Goal: Task Accomplishment & Management: Complete application form

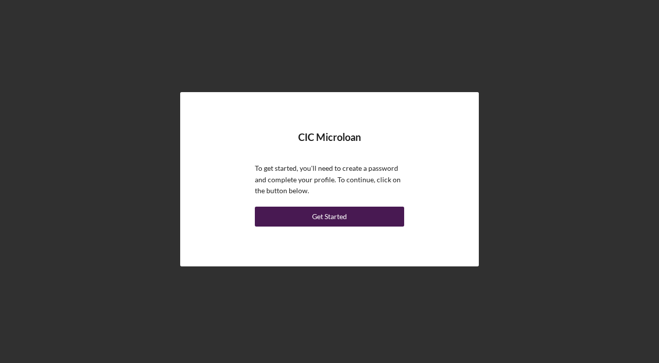
click at [294, 219] on button "Get Started" at bounding box center [329, 216] width 149 height 20
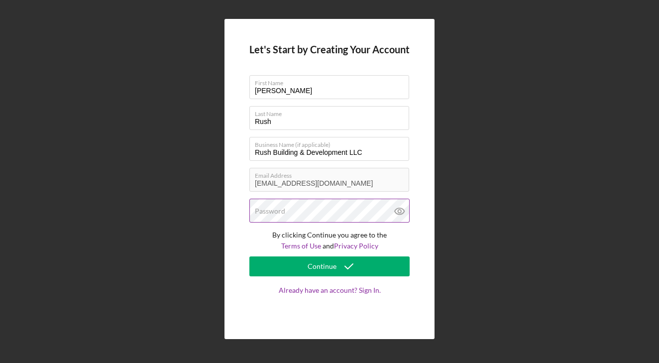
click at [269, 208] on label "Password" at bounding box center [270, 211] width 30 height 8
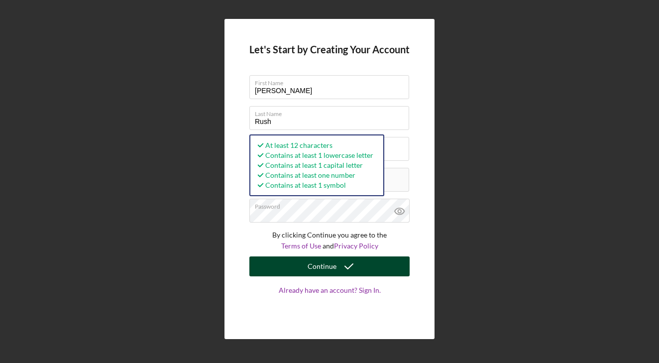
click at [268, 260] on button "Continue" at bounding box center [329, 266] width 160 height 20
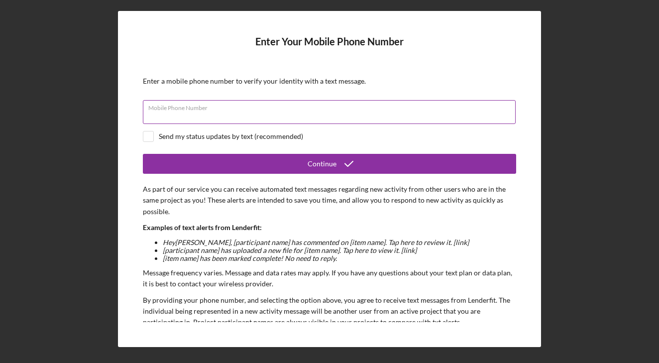
click at [182, 118] on input "Mobile Phone Number" at bounding box center [329, 112] width 373 height 24
type input "[PHONE_NUMBER]"
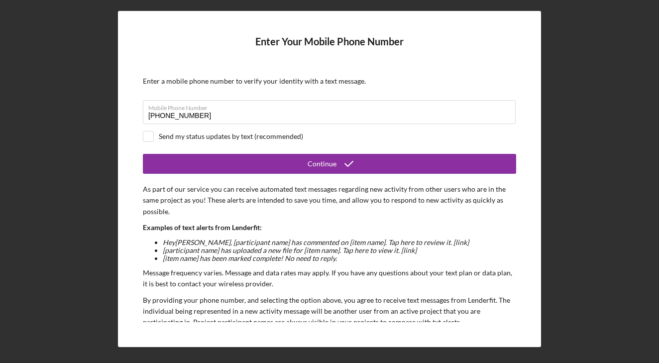
drag, startPoint x: 146, startPoint y: 136, endPoint x: 159, endPoint y: 147, distance: 16.6
click at [146, 137] on input "checkbox" at bounding box center [148, 136] width 10 height 10
checkbox input "true"
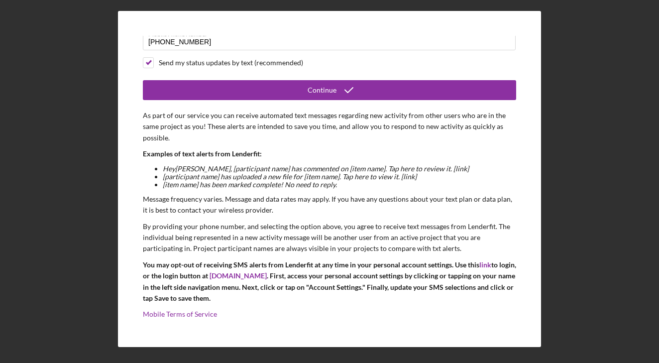
scroll to position [72, 0]
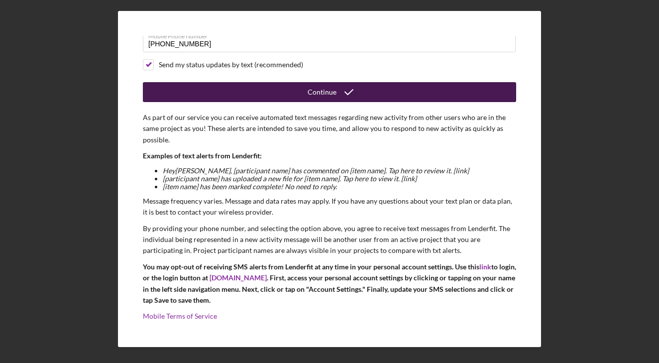
click at [227, 95] on button "Continue" at bounding box center [329, 92] width 373 height 20
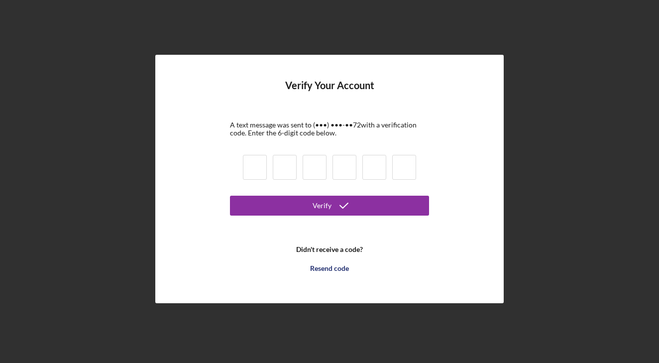
click at [248, 157] on input at bounding box center [255, 167] width 24 height 25
type input "0"
type input "4"
type input "3"
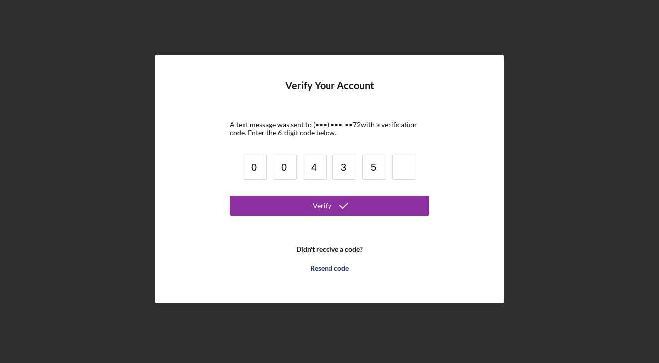
type input "5"
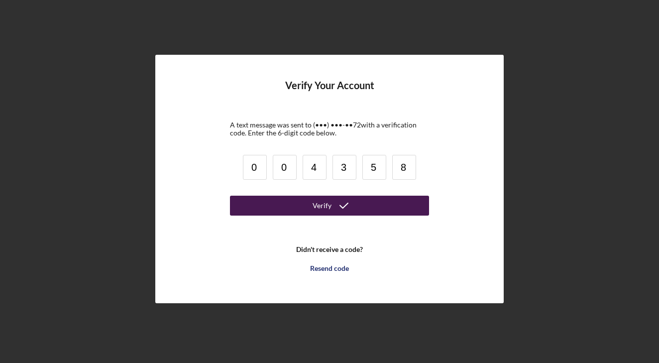
type input "8"
click at [291, 205] on button "Verify" at bounding box center [329, 206] width 199 height 20
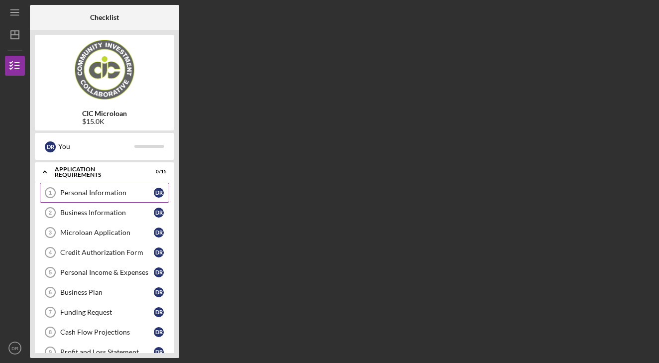
click at [113, 199] on link "Personal Information 1 Personal Information D R" at bounding box center [104, 193] width 129 height 20
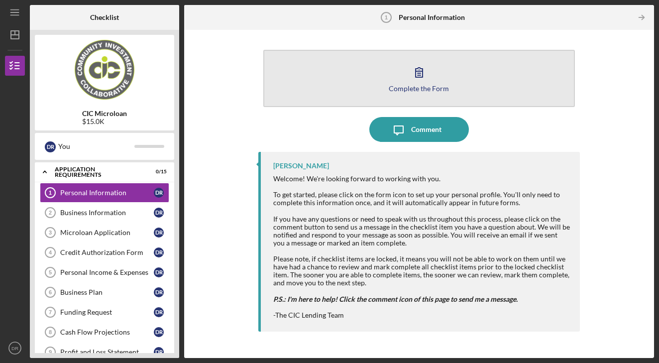
click at [428, 89] on div "Complete the Form" at bounding box center [419, 88] width 60 height 7
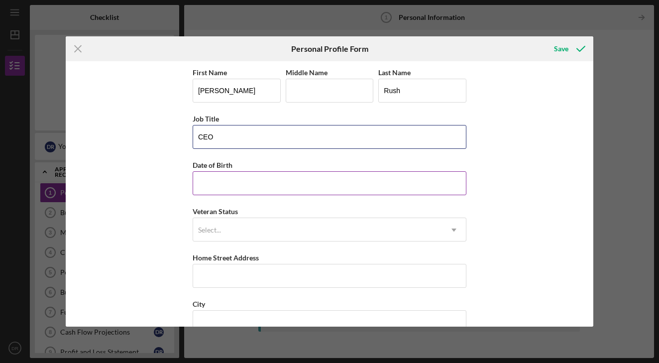
type input "CEO"
type input "[DATE]"
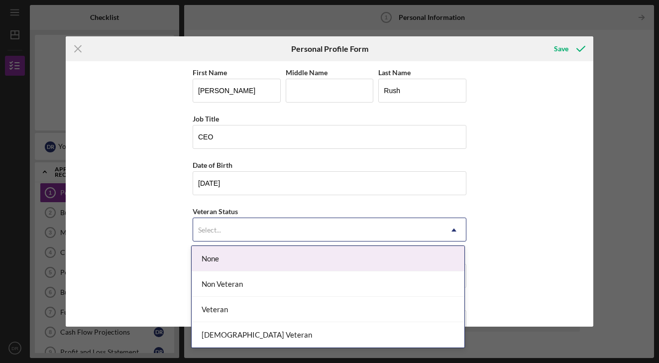
click at [263, 235] on div "Select..." at bounding box center [317, 229] width 249 height 23
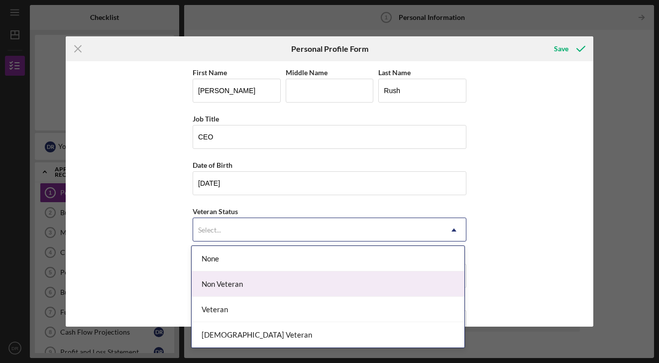
click at [237, 271] on div "Non Veteran" at bounding box center [328, 283] width 273 height 25
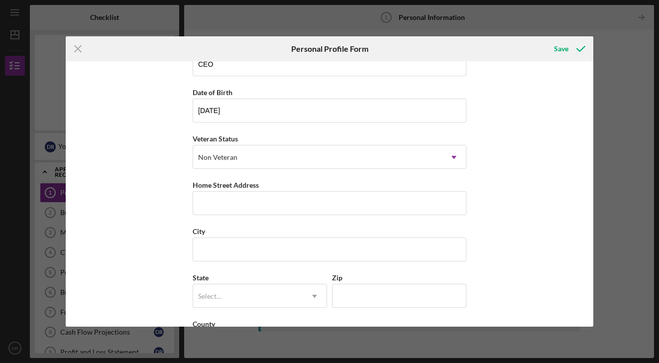
scroll to position [75, 0]
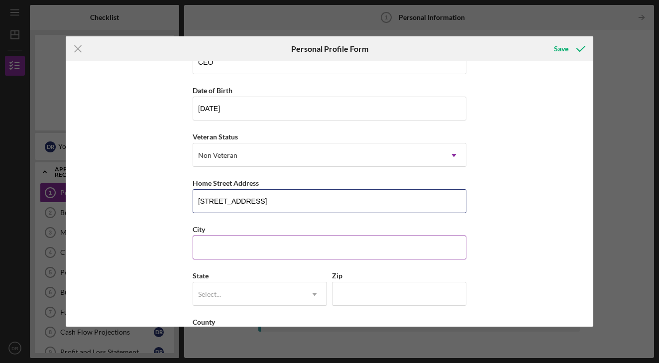
type input "[STREET_ADDRESS]"
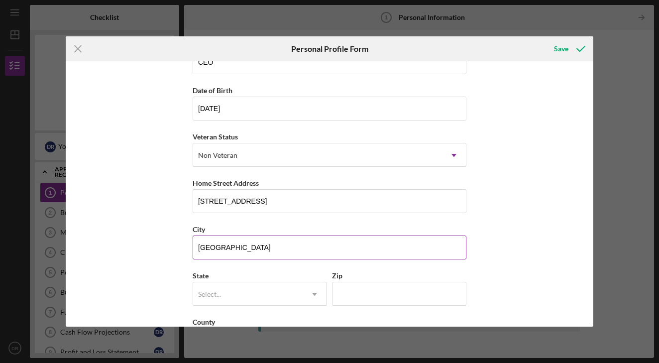
type input "[GEOGRAPHIC_DATA]"
click at [244, 228] on div "City" at bounding box center [330, 229] width 274 height 12
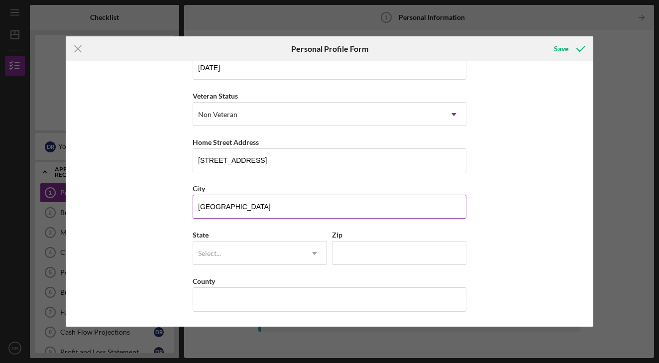
scroll to position [115, 0]
click at [238, 253] on div "Select..." at bounding box center [247, 253] width 109 height 23
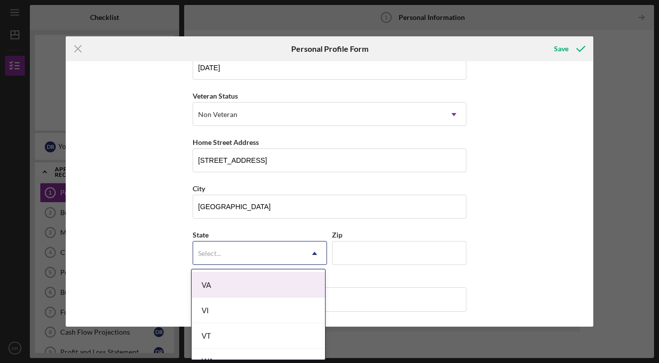
scroll to position [1724, 0]
click at [228, 291] on div "VA" at bounding box center [258, 283] width 133 height 25
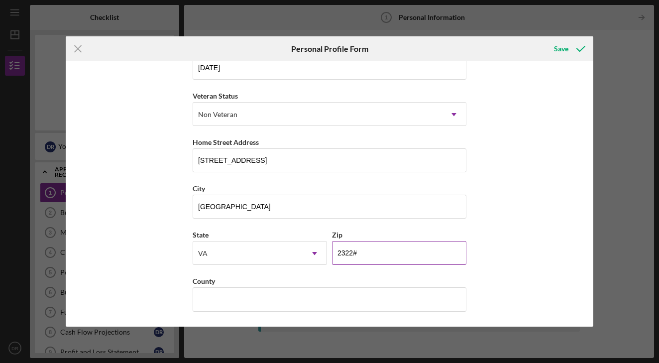
type input "23220"
drag, startPoint x: 293, startPoint y: 265, endPoint x: 79, endPoint y: 357, distance: 232.9
click at [188, 311] on div "First Name [PERSON_NAME] Middle Name Last Name Rush Job Title CEO Date of Birth…" at bounding box center [329, 193] width 527 height 265
click at [553, 230] on div "First Name [PERSON_NAME] Middle Name Last Name Rush Job Title CEO Date of Birth…" at bounding box center [329, 193] width 527 height 265
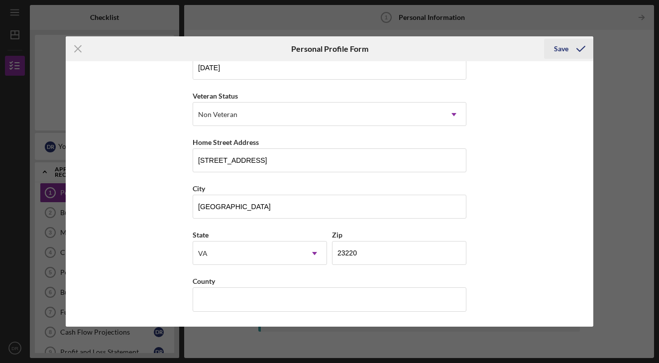
click at [574, 46] on icon "submit" at bounding box center [580, 48] width 25 height 25
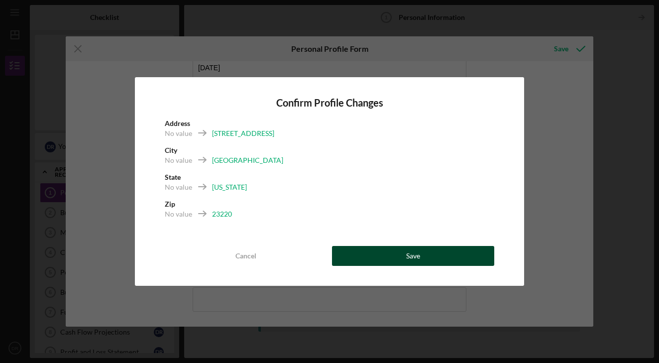
click at [385, 248] on button "Save" at bounding box center [413, 256] width 162 height 20
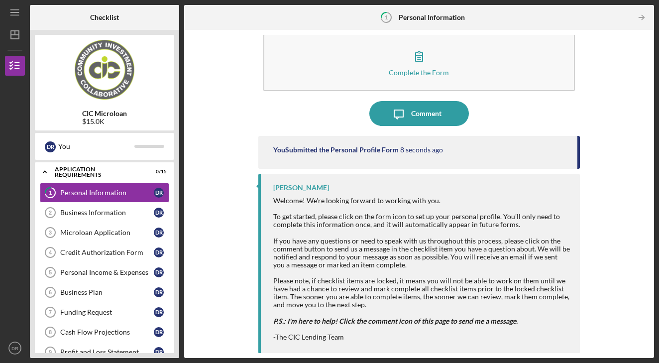
scroll to position [15, 0]
click at [89, 212] on div "Business Information" at bounding box center [107, 212] width 94 height 8
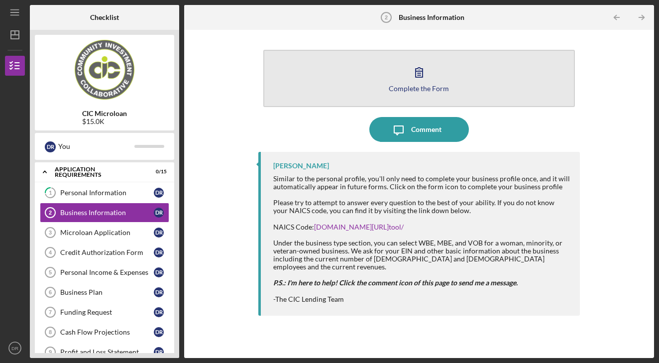
click at [440, 89] on div "Complete the Form" at bounding box center [419, 88] width 60 height 7
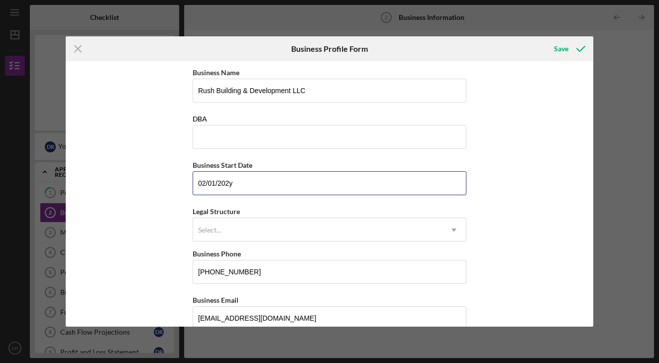
type input "[DATE]"
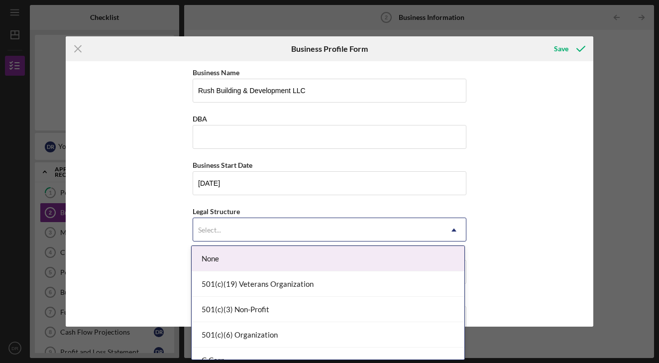
click at [330, 234] on div "Select..." at bounding box center [317, 229] width 249 height 23
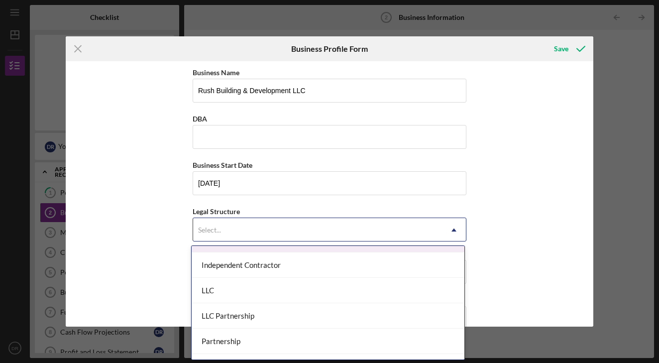
scroll to position [158, 0]
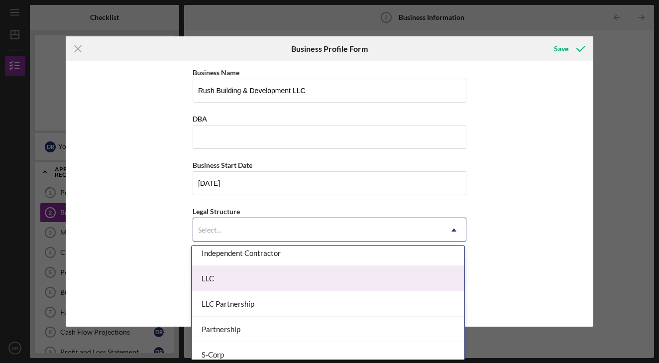
click at [262, 287] on div "LLC" at bounding box center [328, 278] width 273 height 25
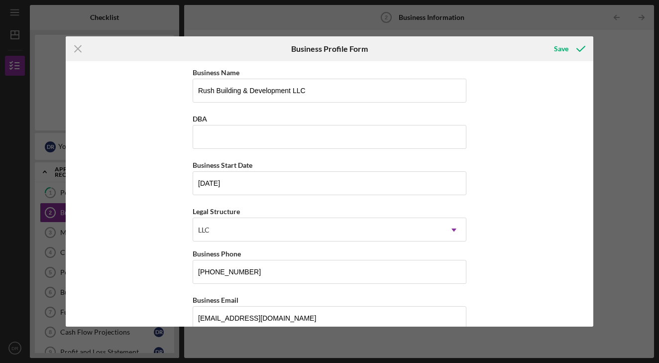
drag, startPoint x: 539, startPoint y: 237, endPoint x: 529, endPoint y: 235, distance: 10.6
click at [539, 237] on div "Business Name Rush Building & Development LLC DBA Business Start Date [DATE] Le…" at bounding box center [329, 193] width 527 height 265
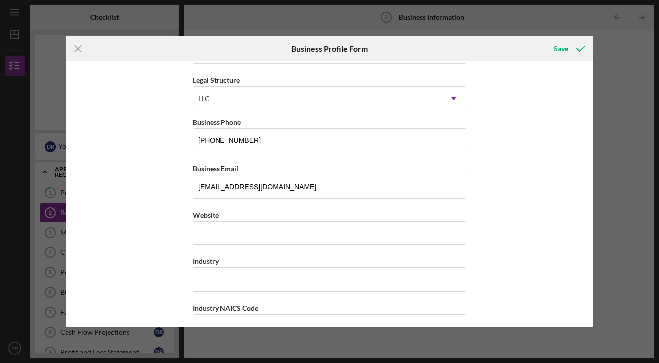
scroll to position [139, 0]
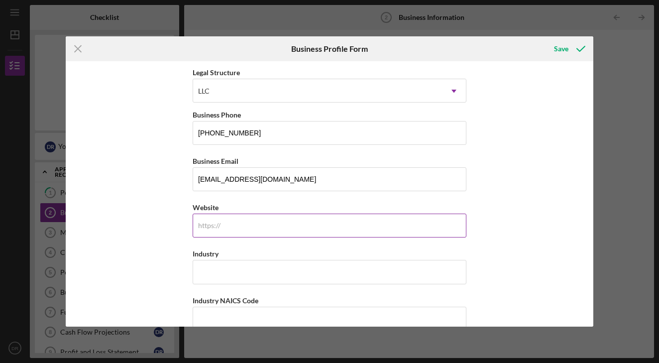
click at [242, 217] on input "Website" at bounding box center [330, 225] width 274 height 24
type input "[DOMAIN_NAME]"
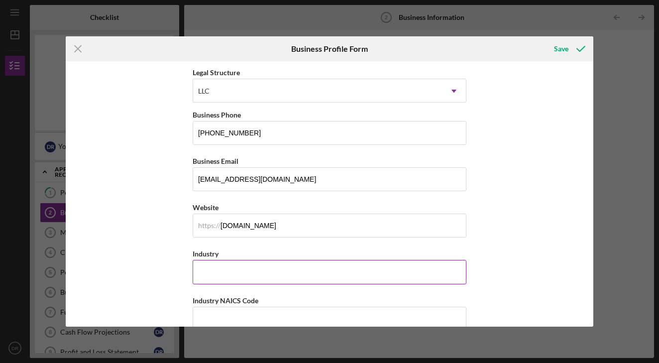
drag, startPoint x: 238, startPoint y: 280, endPoint x: 242, endPoint y: 273, distance: 7.3
click at [240, 279] on input "Industry" at bounding box center [330, 272] width 274 height 24
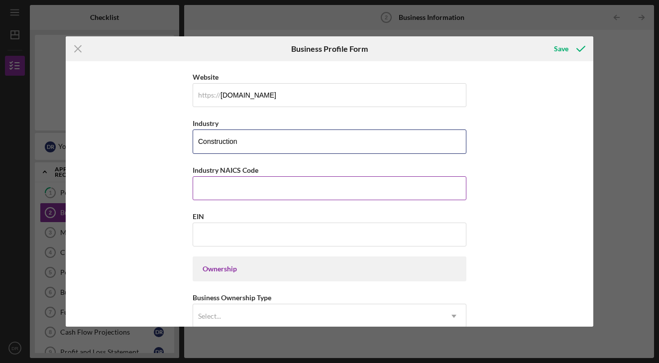
scroll to position [271, 0]
paste input "236115"
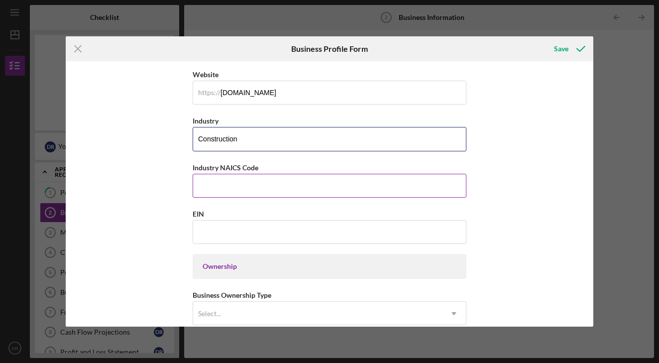
type input "Construction"
click at [238, 179] on input "Industry NAICS Code" at bounding box center [330, 186] width 274 height 24
paste input "236115"
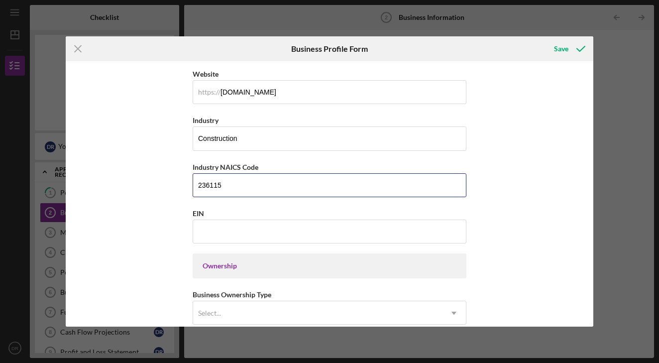
scroll to position [270, 0]
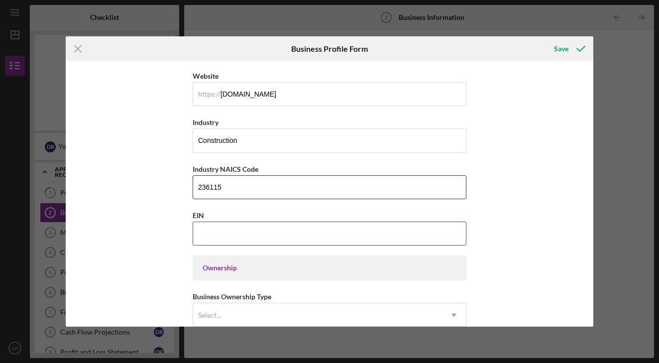
type input "236115"
click at [233, 236] on input "EIN" at bounding box center [330, 233] width 274 height 24
paste input "[US_EMPLOYER_IDENTIFICATION_NUMBER]"
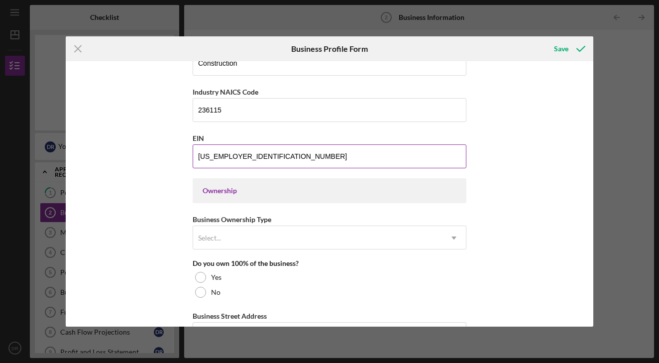
scroll to position [352, 0]
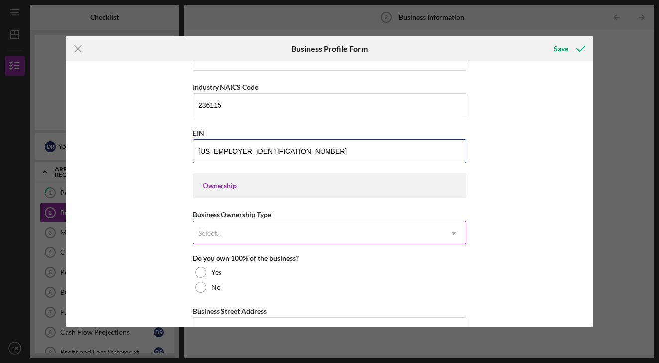
type input "[US_EMPLOYER_IDENTIFICATION_NUMBER]"
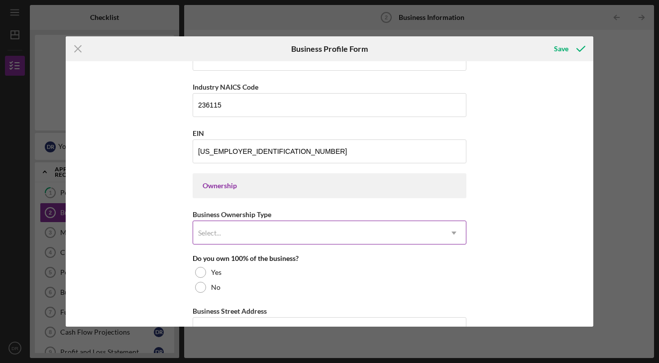
click at [256, 230] on div "Select..." at bounding box center [317, 232] width 249 height 23
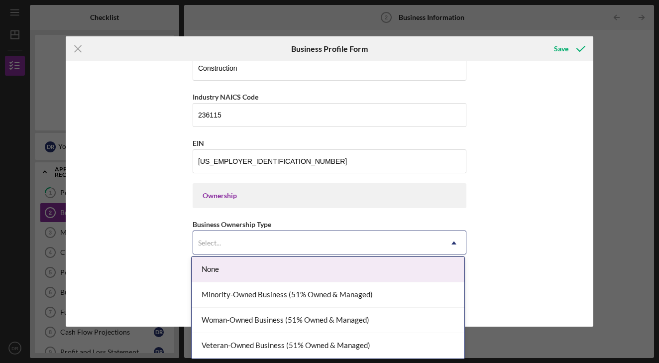
scroll to position [337, 0]
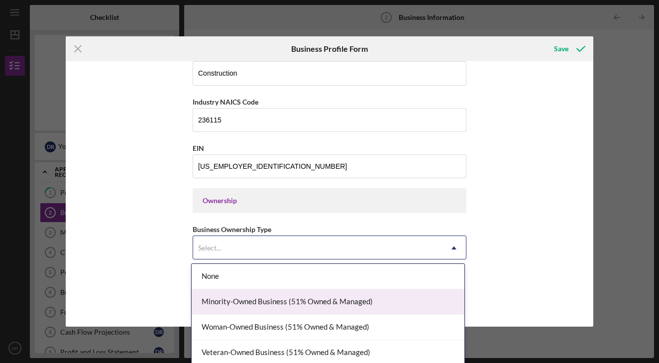
click at [266, 307] on div "Minority-Owned Business (51% Owned & Managed)" at bounding box center [328, 301] width 273 height 25
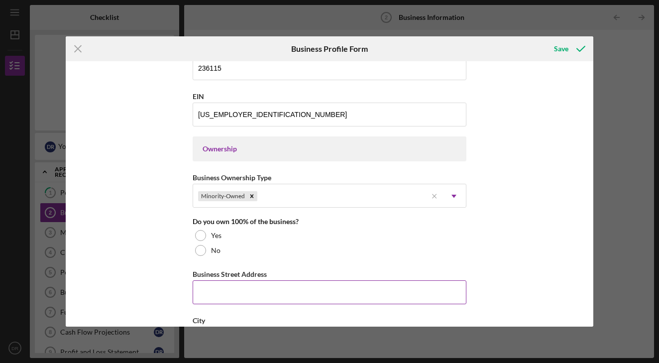
scroll to position [392, 0]
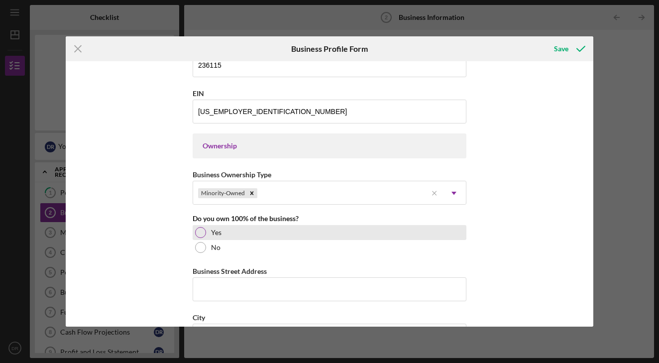
click at [203, 238] on div "Yes" at bounding box center [330, 232] width 274 height 15
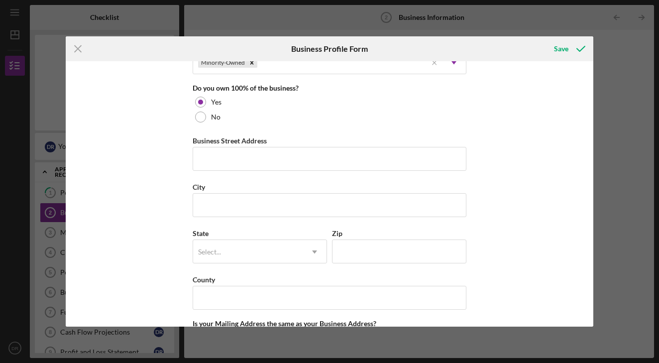
scroll to position [513, 0]
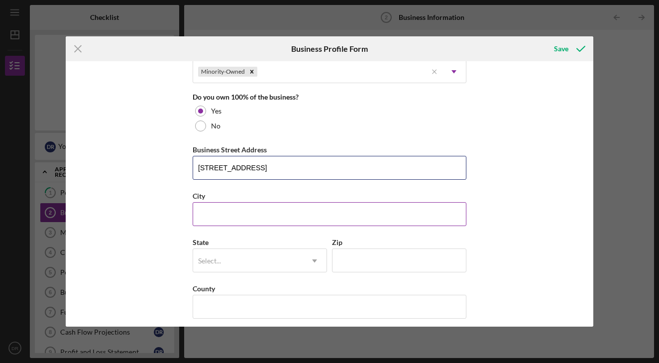
type input "[STREET_ADDRESS]"
type input "[GEOGRAPHIC_DATA]"
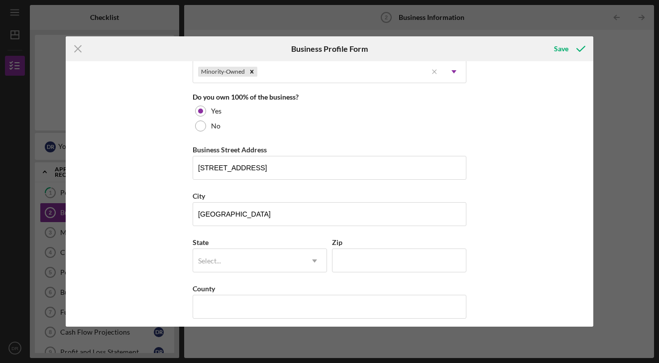
click at [152, 227] on div "Business Name Rush Building & Development LLC DBA Business Start Date [DATE] Le…" at bounding box center [329, 193] width 527 height 265
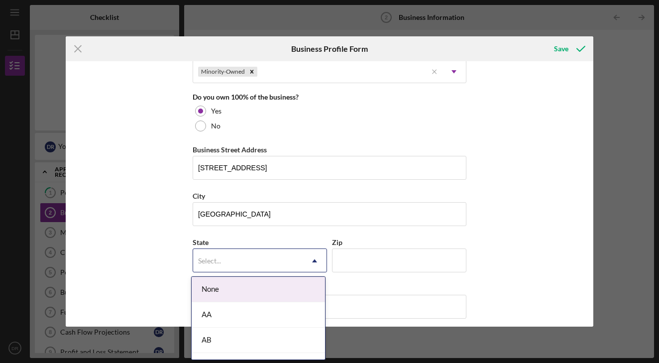
click at [230, 252] on div "Select..." at bounding box center [247, 260] width 109 height 23
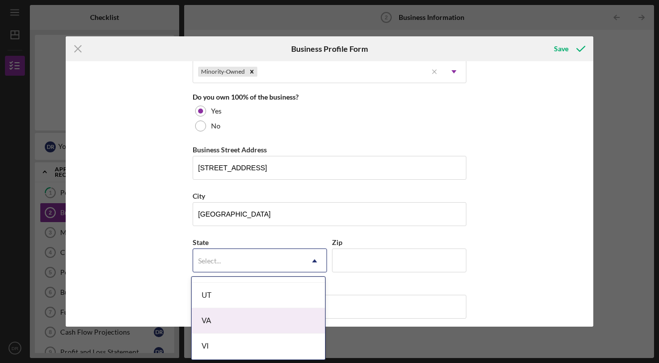
scroll to position [1696, 0]
click at [222, 321] on div "VA" at bounding box center [258, 318] width 133 height 25
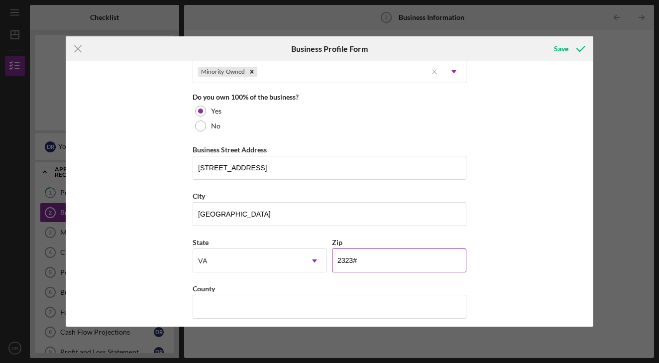
type input "23230"
click at [108, 286] on div "Business Name Rush Building & Development LLC DBA Business Start Date [DATE] Le…" at bounding box center [329, 193] width 527 height 265
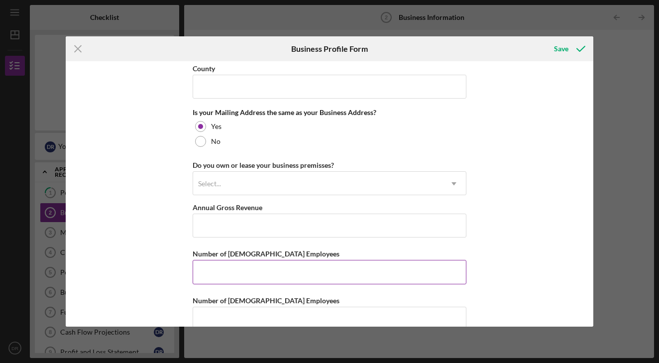
scroll to position [732, 0]
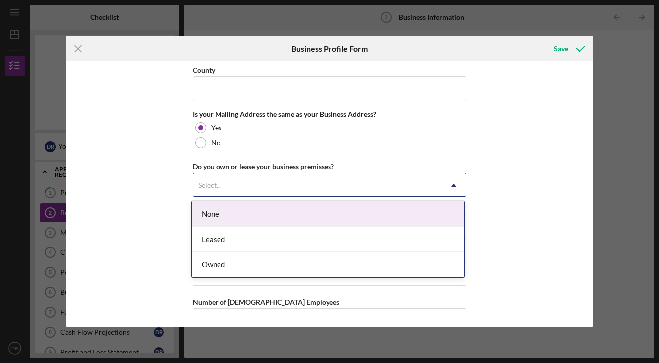
click at [260, 190] on div "Select..." at bounding box center [317, 185] width 249 height 23
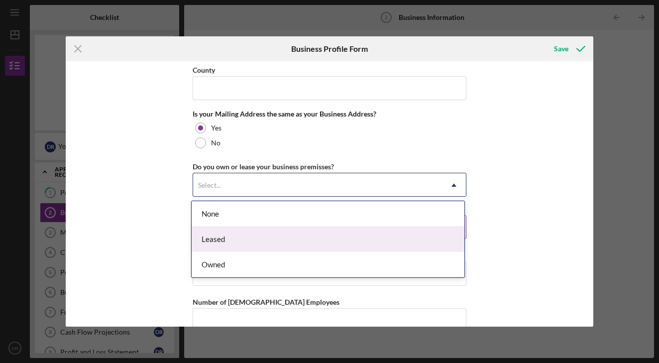
drag, startPoint x: 217, startPoint y: 236, endPoint x: 223, endPoint y: 230, distance: 8.1
click at [219, 234] on div "Leased" at bounding box center [328, 238] width 273 height 25
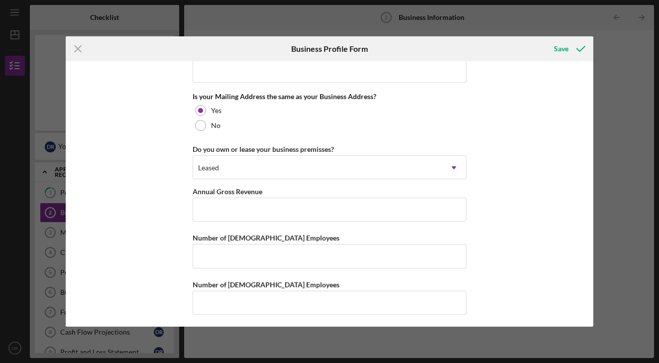
scroll to position [753, 0]
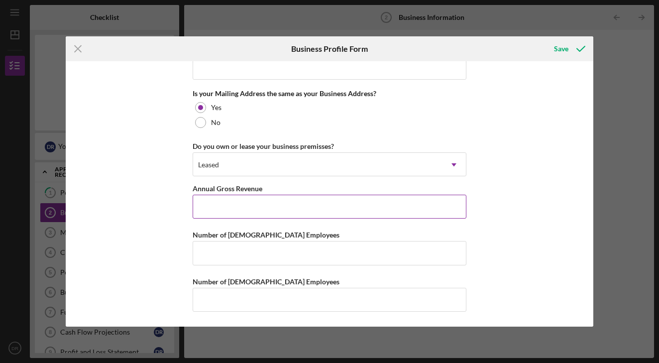
click at [232, 208] on input "Annual Gross Revenue" at bounding box center [330, 207] width 274 height 24
type input "$0"
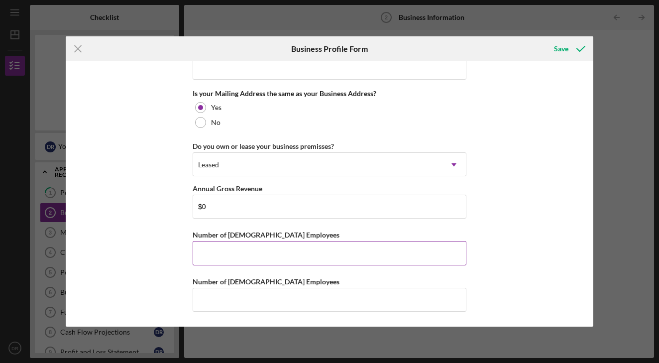
click at [234, 254] on input "Number of [DEMOGRAPHIC_DATA] Employees" at bounding box center [330, 253] width 274 height 24
type input "0"
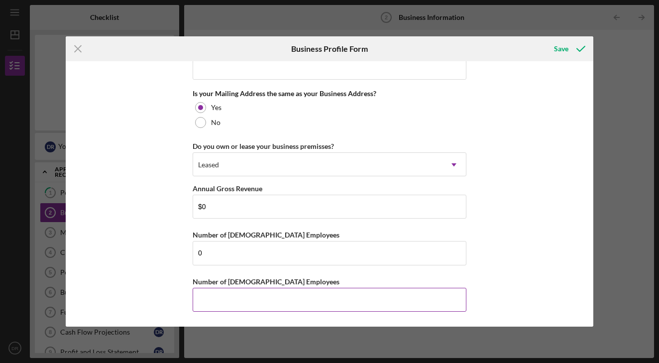
click at [230, 294] on input "Number of [DEMOGRAPHIC_DATA] Employees" at bounding box center [330, 300] width 274 height 24
type input "0"
click at [100, 199] on div "Business Name Rush Building & Development LLC DBA Business Start Date [DATE] Le…" at bounding box center [329, 193] width 527 height 265
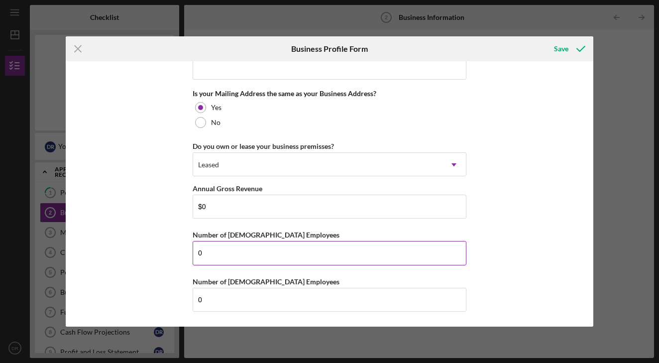
click at [214, 247] on input "0" at bounding box center [330, 253] width 274 height 24
type input "1"
click at [112, 255] on div "Business Name Rush Building & Development LLC DBA Business Start Date [DATE] Le…" at bounding box center [329, 193] width 527 height 265
click at [571, 52] on icon "submit" at bounding box center [580, 48] width 25 height 25
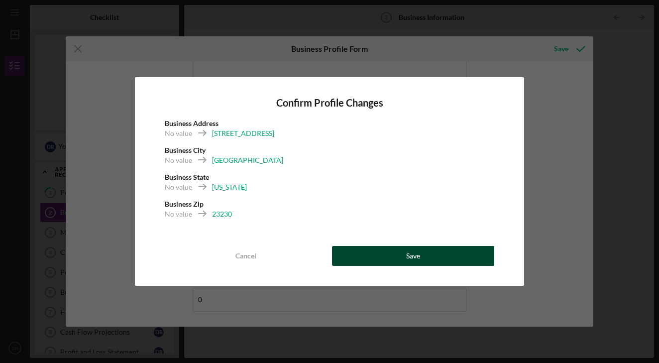
click at [411, 254] on div "Save" at bounding box center [413, 256] width 14 height 20
